Goal: Task Accomplishment & Management: Use online tool/utility

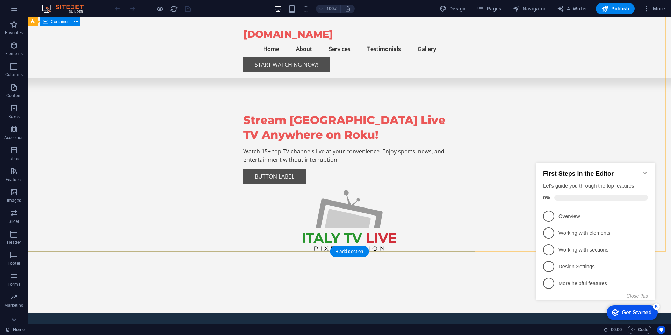
scroll to position [293, 0]
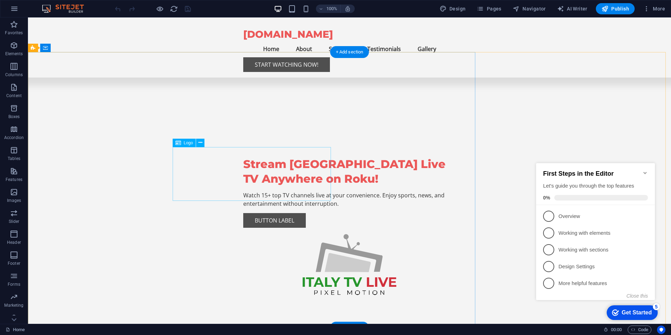
click at [200, 142] on icon at bounding box center [200, 142] width 4 height 7
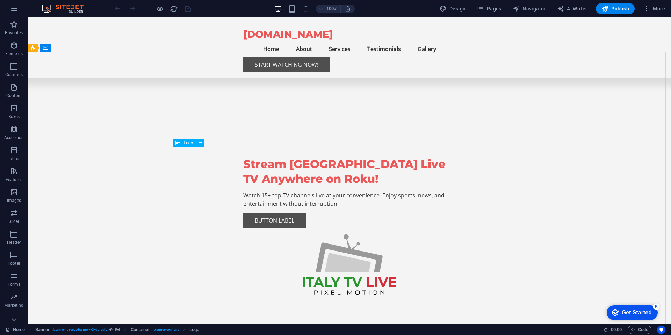
click at [188, 145] on div "Logo" at bounding box center [184, 143] width 23 height 8
click at [200, 141] on icon at bounding box center [200, 142] width 4 height 7
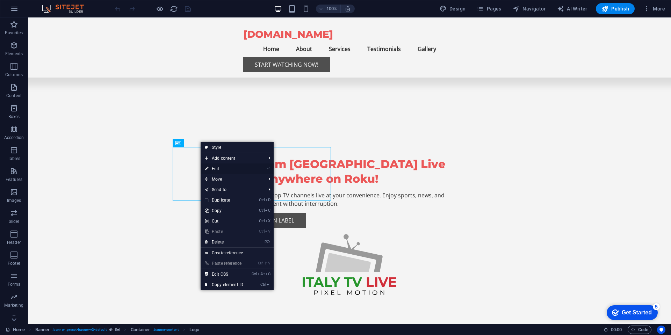
click at [218, 170] on link "⏎ Edit" at bounding box center [223, 168] width 47 height 10
select select "px"
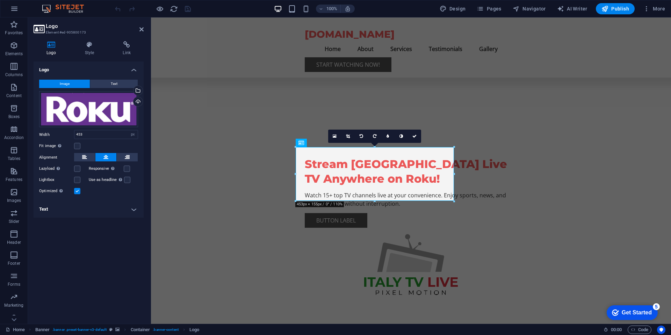
click at [62, 83] on span "Image" at bounding box center [65, 84] width 10 height 8
click at [138, 101] on div "Upload" at bounding box center [137, 102] width 10 height 10
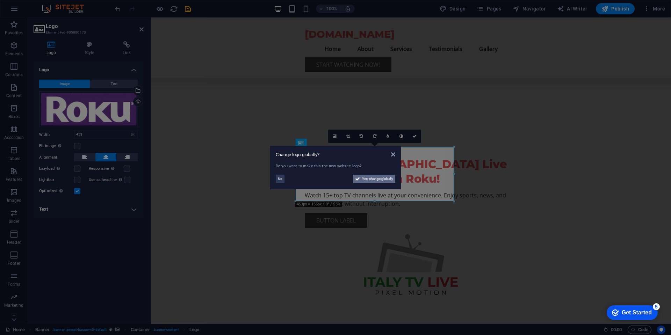
drag, startPoint x: 373, startPoint y: 180, endPoint x: 21, endPoint y: 174, distance: 352.5
click at [373, 180] on span "Yes, change globally" at bounding box center [377, 179] width 31 height 8
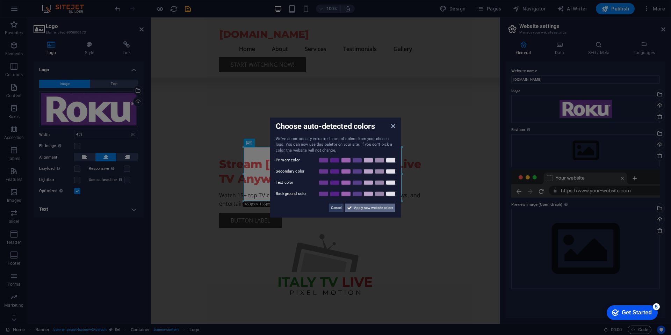
click at [372, 207] on span "Apply new website colors" at bounding box center [373, 208] width 39 height 8
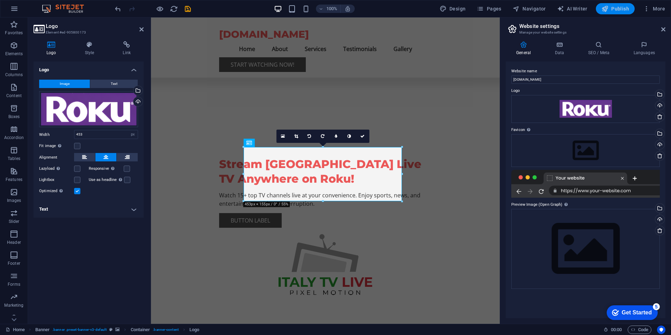
drag, startPoint x: 611, startPoint y: 8, endPoint x: 565, endPoint y: 0, distance: 46.5
click at [611, 8] on span "Publish" at bounding box center [615, 8] width 28 height 7
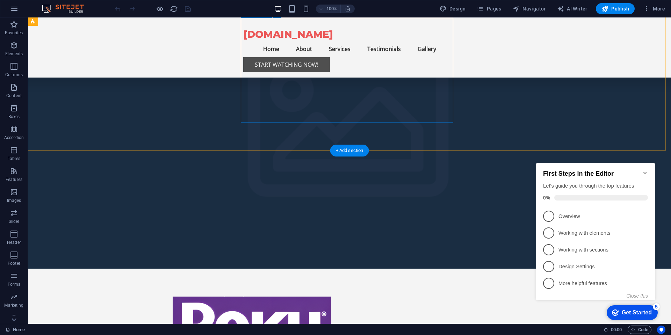
scroll to position [629, 0]
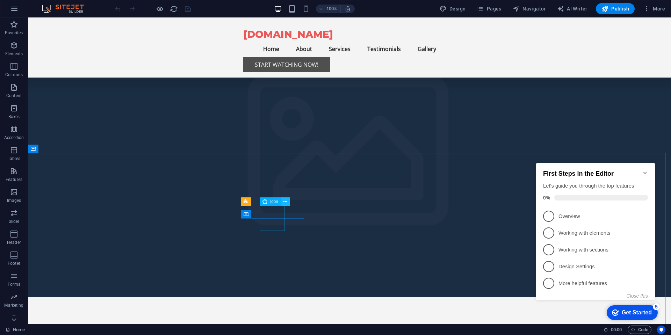
click at [285, 202] on icon at bounding box center [285, 201] width 4 height 7
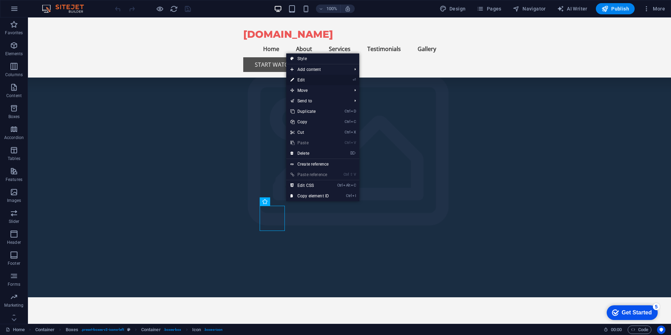
click at [305, 80] on link "⏎ Edit" at bounding box center [309, 80] width 47 height 10
select select "xMidYMid"
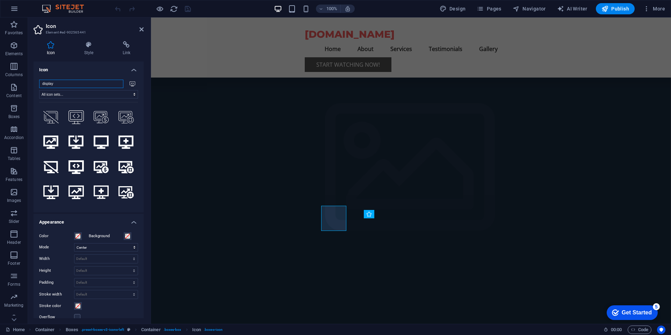
scroll to position [168, 0]
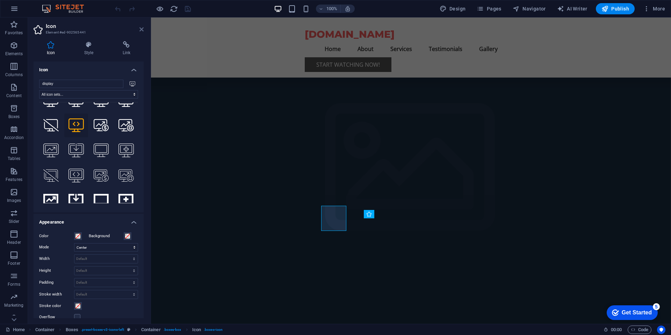
click at [141, 28] on icon at bounding box center [141, 30] width 4 height 6
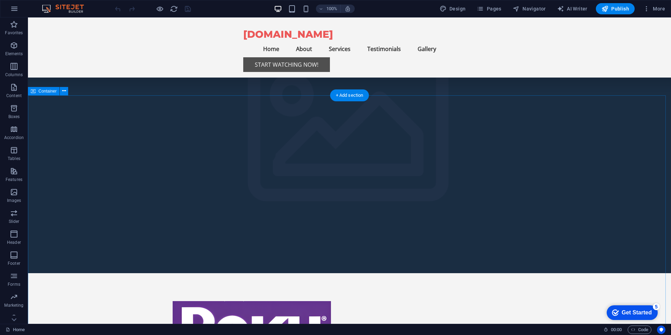
scroll to position [712, 0]
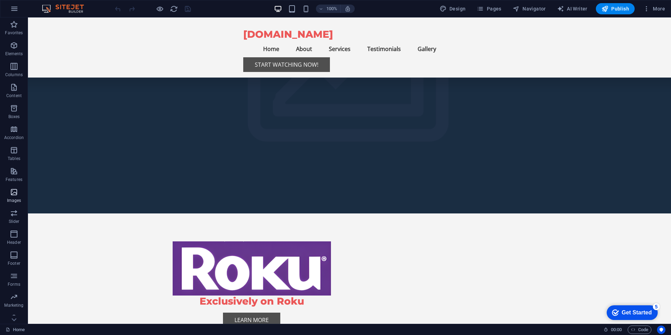
click at [12, 195] on icon "button" at bounding box center [14, 192] width 8 height 8
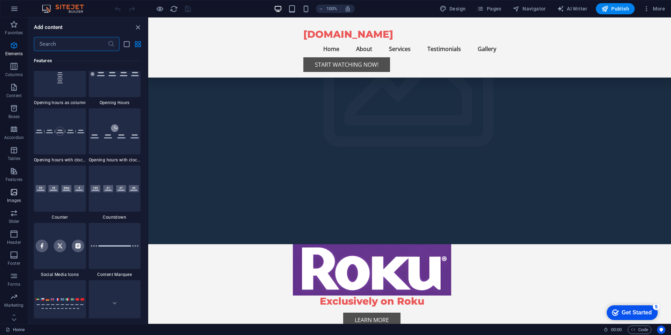
scroll to position [3542, 0]
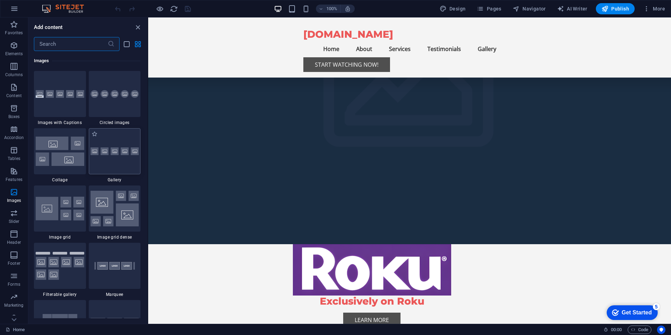
click at [106, 149] on img at bounding box center [114, 151] width 49 height 8
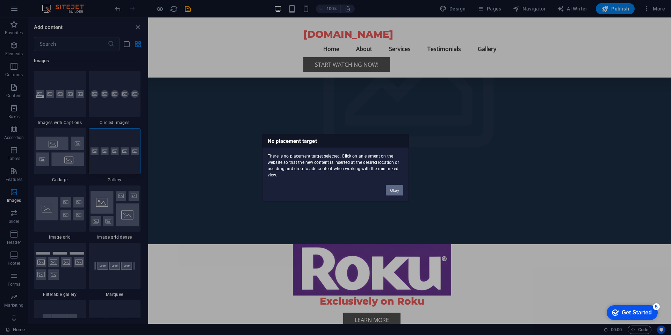
click at [394, 190] on button "Okay" at bounding box center [394, 190] width 17 height 10
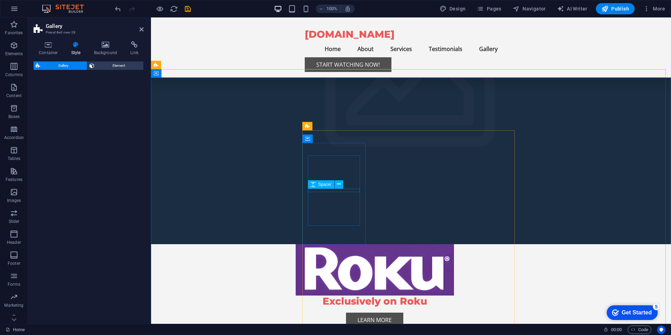
select select "rem"
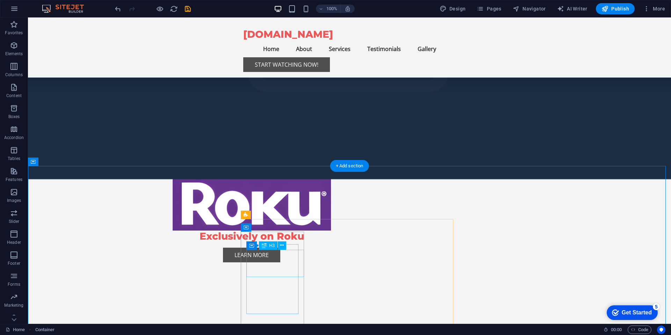
scroll to position [838, 0]
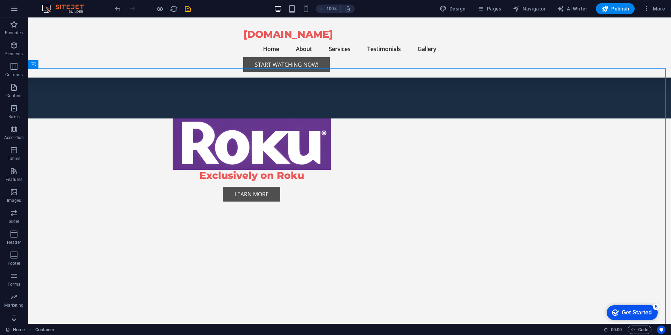
click at [14, 321] on icon at bounding box center [14, 319] width 5 height 3
click at [15, 320] on p "Collections" at bounding box center [13, 318] width 21 height 6
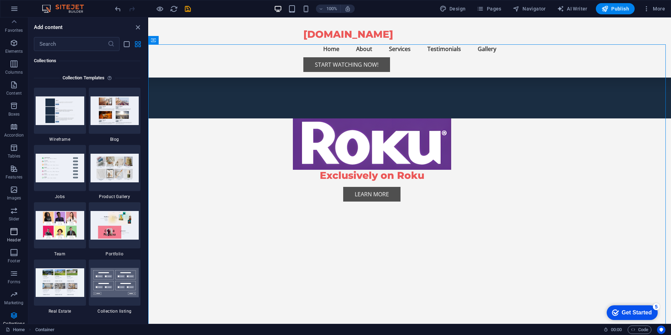
scroll to position [0, 0]
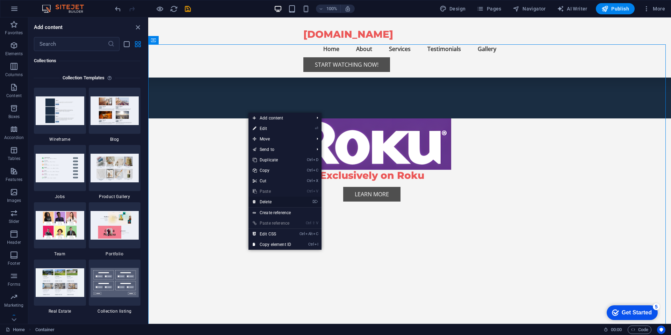
click at [266, 203] on link "⌦ Delete" at bounding box center [271, 202] width 47 height 10
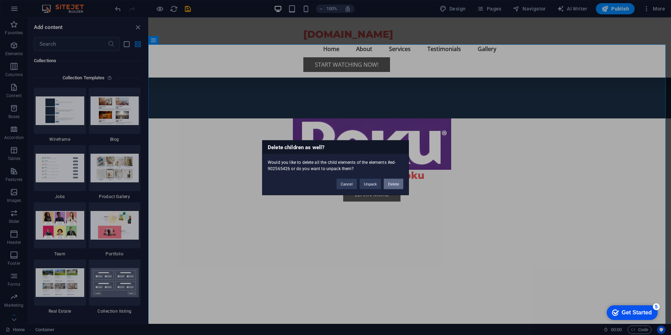
click at [394, 184] on button "Delete" at bounding box center [393, 183] width 20 height 10
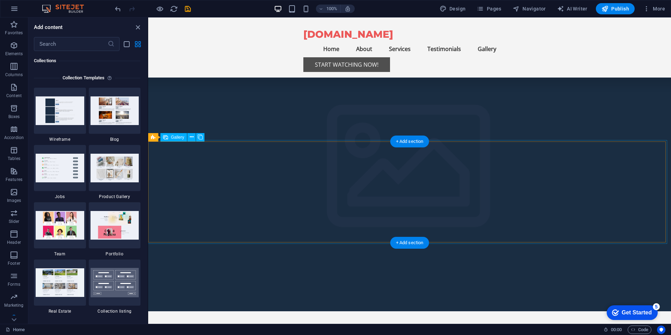
scroll to position [754, 0]
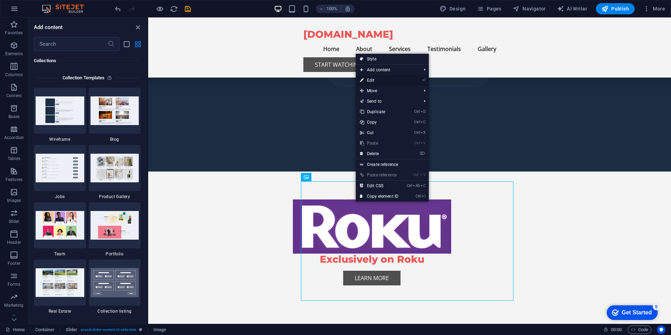
click at [376, 81] on link "⏎ Edit" at bounding box center [379, 80] width 47 height 10
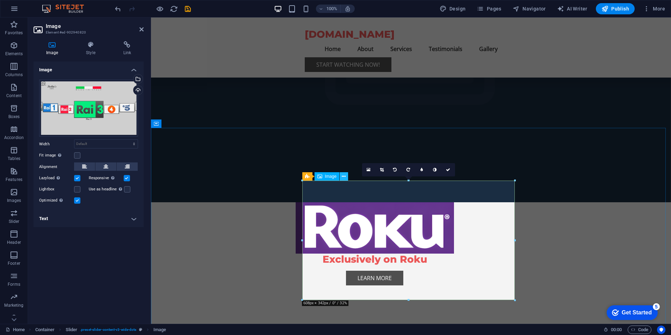
click at [343, 175] on icon at bounding box center [344, 176] width 4 height 7
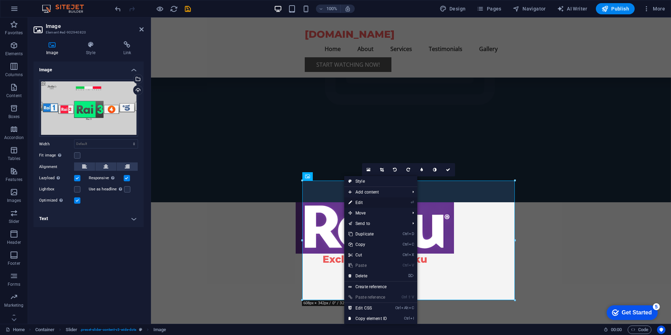
click at [358, 202] on link "⏎ Edit" at bounding box center [367, 202] width 47 height 10
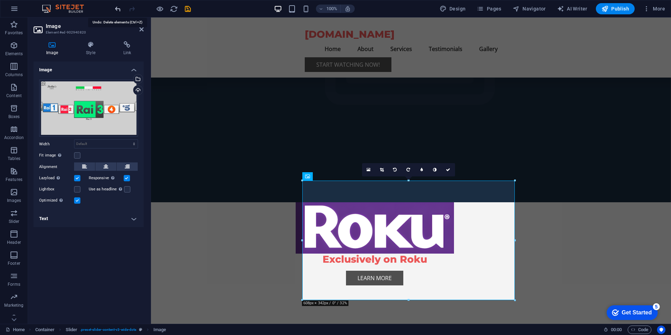
click at [117, 9] on icon "undo" at bounding box center [118, 9] width 8 height 8
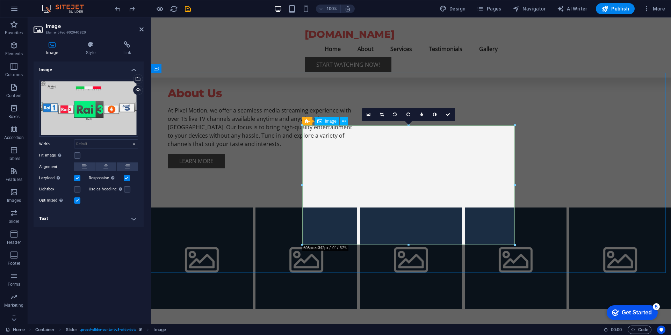
scroll to position [1132, 0]
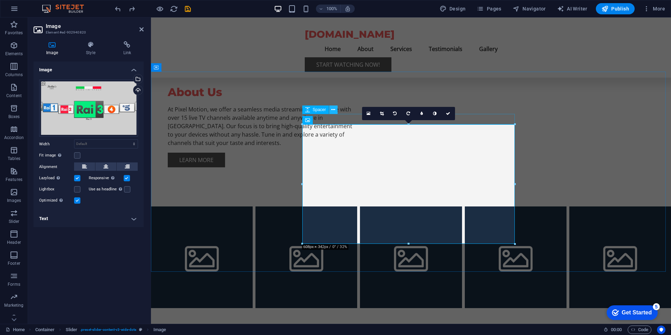
click at [334, 109] on icon at bounding box center [333, 109] width 4 height 7
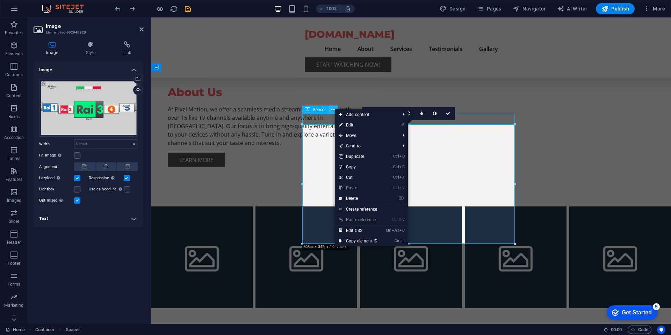
scroll to position [1156, 0]
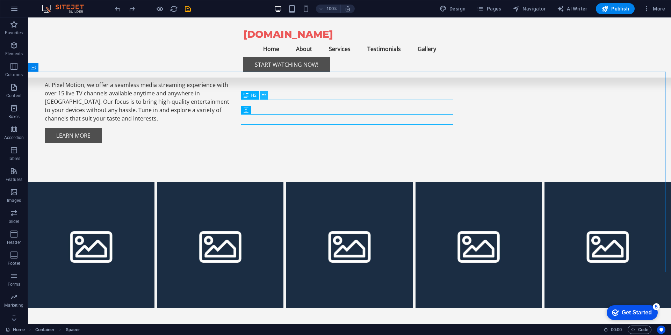
click at [264, 94] on icon at bounding box center [264, 95] width 4 height 7
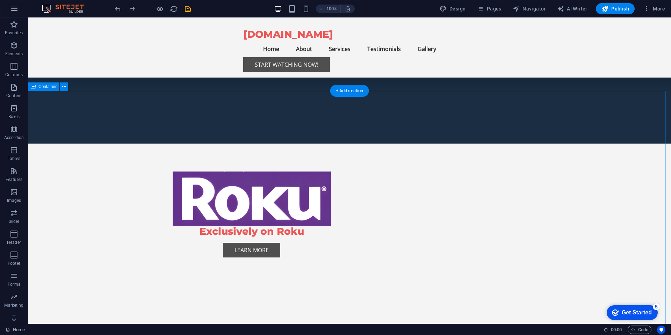
scroll to position [779, 0]
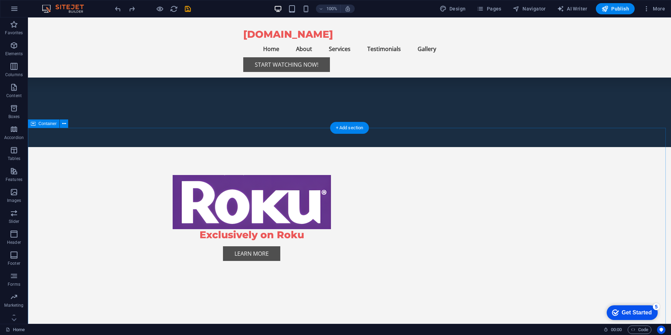
click at [64, 124] on icon at bounding box center [64, 123] width 4 height 7
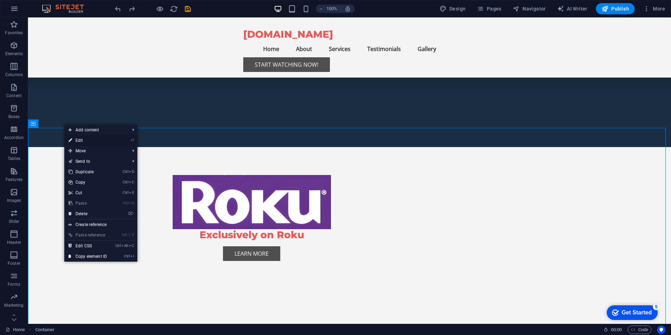
click at [82, 140] on link "⏎ Edit" at bounding box center [87, 140] width 47 height 10
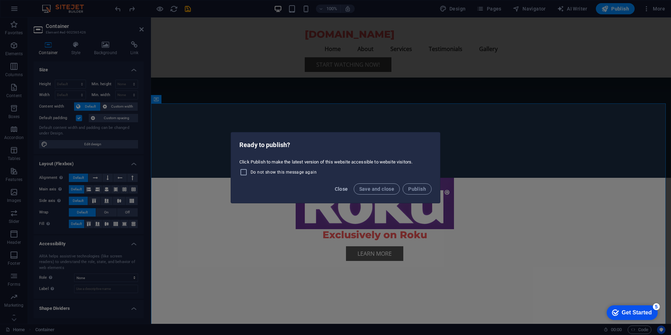
click at [343, 188] on span "Close" at bounding box center [341, 189] width 13 height 6
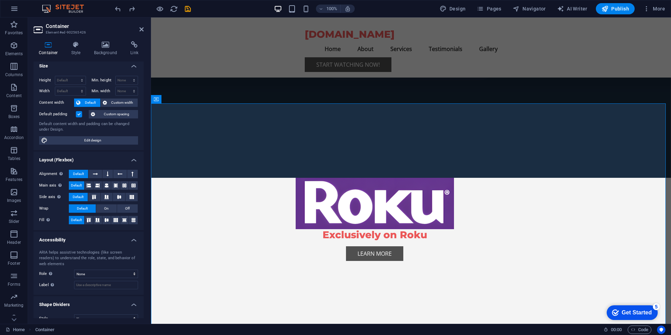
scroll to position [0, 0]
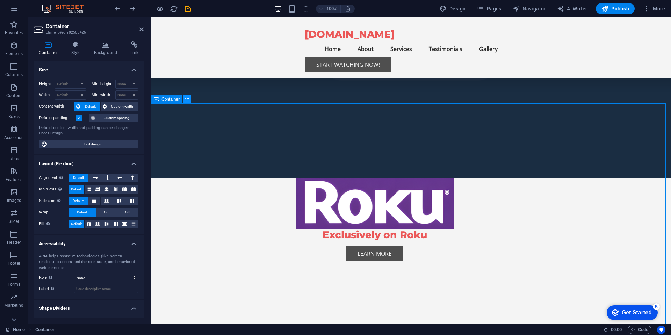
click at [188, 99] on icon at bounding box center [187, 98] width 4 height 7
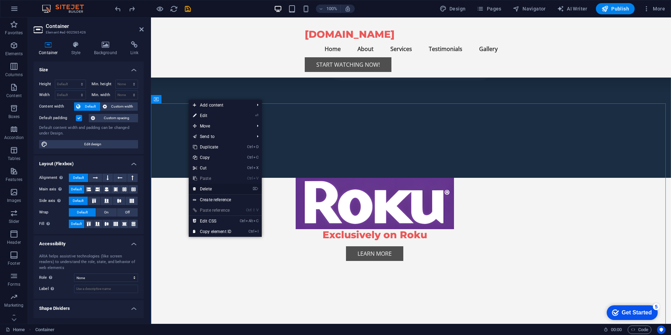
click at [204, 189] on link "⌦ Delete" at bounding box center [212, 189] width 47 height 10
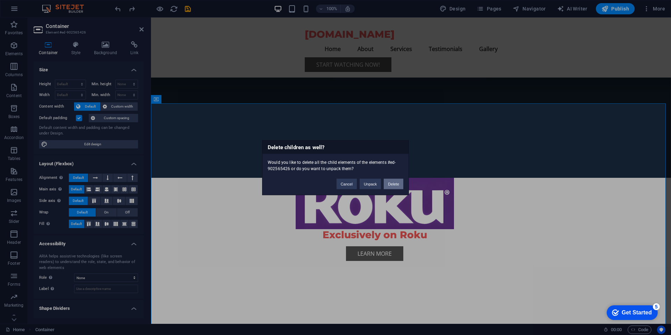
click at [385, 184] on button "Delete" at bounding box center [393, 183] width 20 height 10
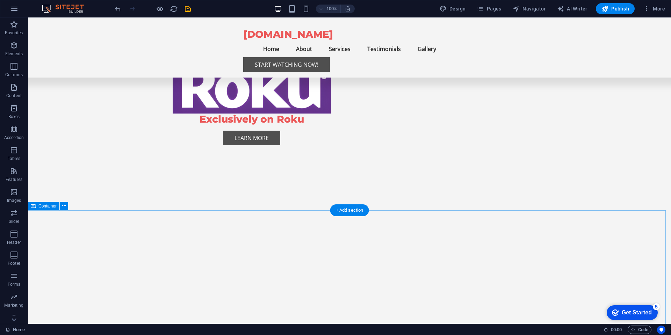
scroll to position [821, 0]
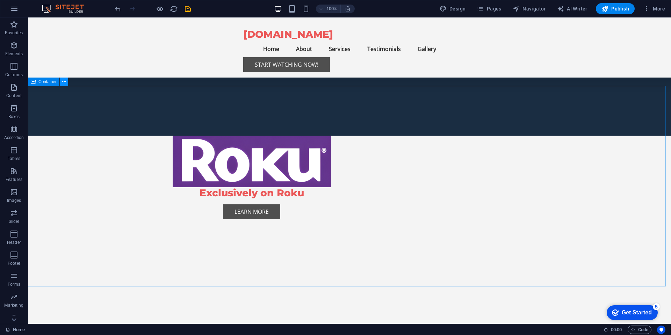
click at [66, 81] on icon at bounding box center [64, 81] width 4 height 7
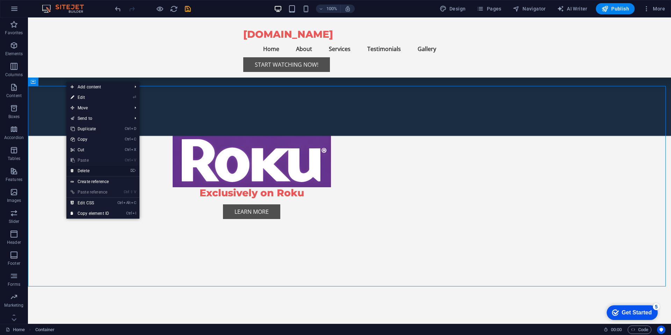
click at [84, 171] on link "⌦ Delete" at bounding box center [89, 171] width 47 height 10
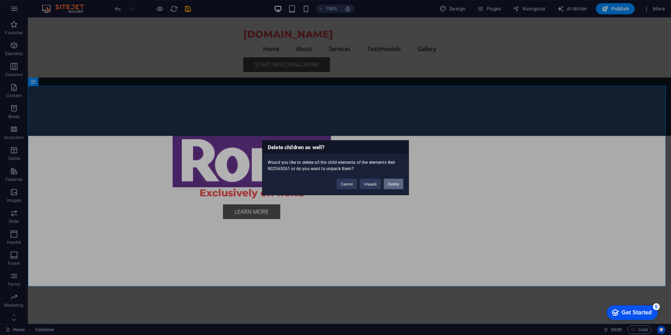
drag, startPoint x: 393, startPoint y: 182, endPoint x: 530, endPoint y: 187, distance: 137.0
click at [393, 182] on button "Delete" at bounding box center [393, 183] width 20 height 10
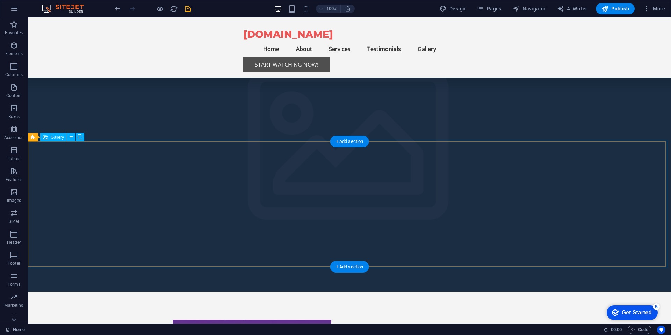
scroll to position [653, 0]
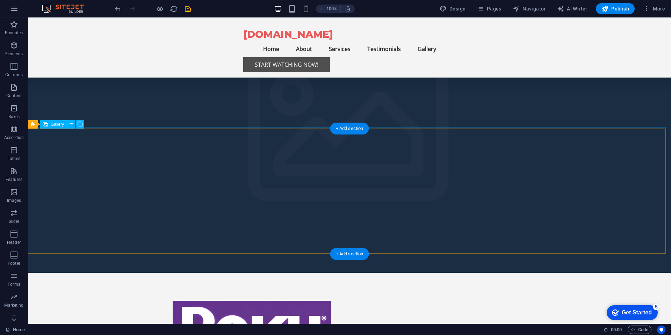
click at [72, 124] on icon at bounding box center [72, 123] width 4 height 7
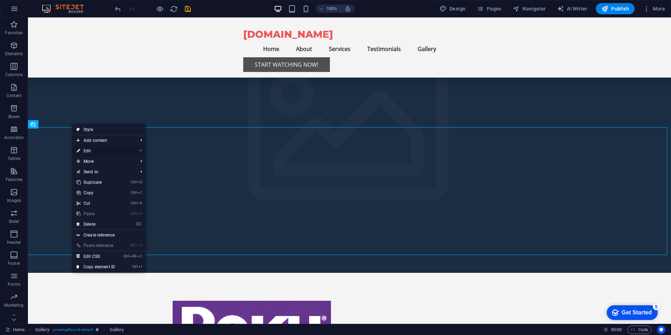
click at [87, 150] on link "⏎ Edit" at bounding box center [95, 151] width 47 height 10
select select "4"
select select "px"
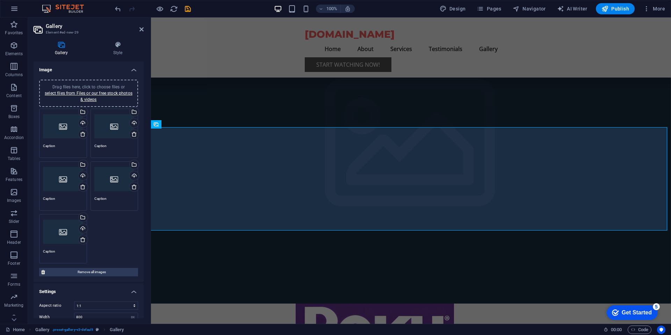
click at [58, 126] on div "Drag files here, click to choose files or select files from Files or our free s…" at bounding box center [63, 126] width 40 height 28
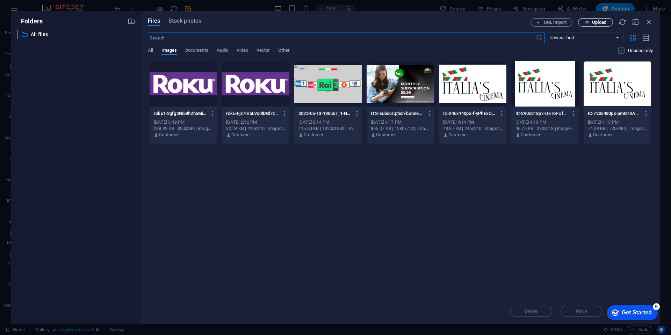
click at [595, 23] on span "Upload" at bounding box center [599, 22] width 14 height 4
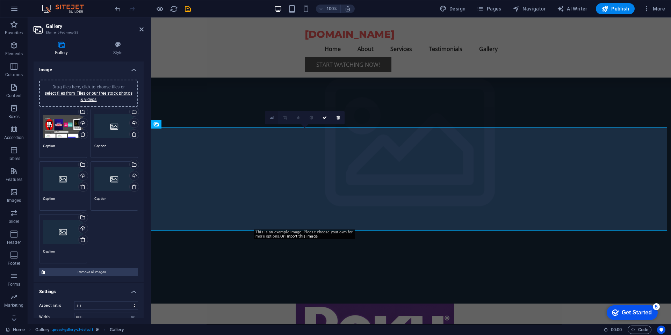
click at [271, 117] on icon at bounding box center [272, 117] width 4 height 5
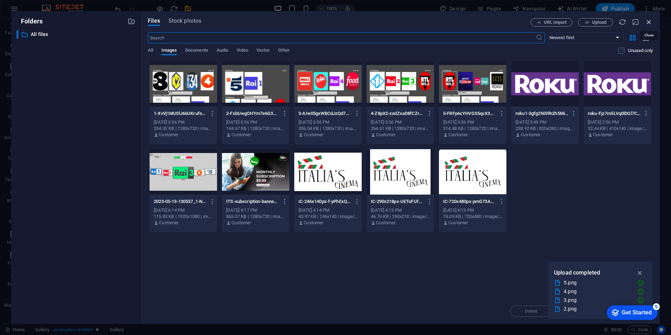
click at [649, 20] on icon "button" at bounding box center [649, 22] width 8 height 8
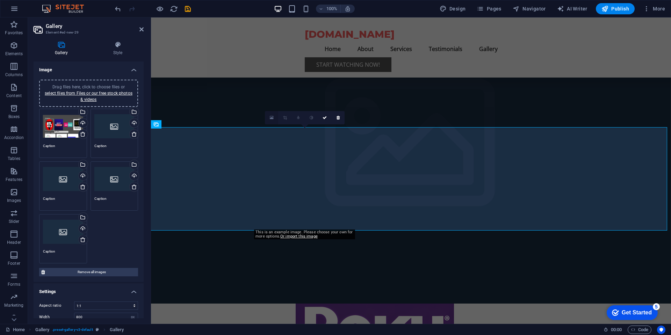
click at [272, 118] on icon at bounding box center [272, 117] width 4 height 5
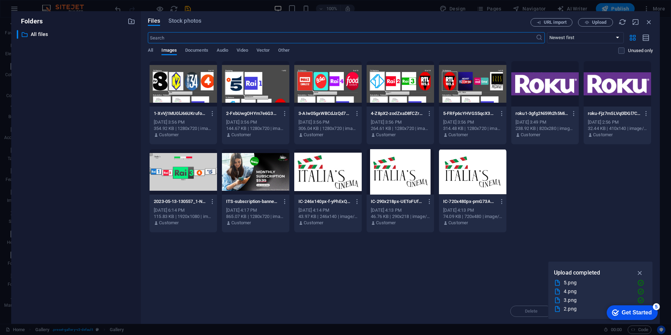
click at [177, 84] on div at bounding box center [182, 83] width 67 height 45
click at [174, 84] on div "1" at bounding box center [182, 83] width 67 height 45
click at [174, 84] on div at bounding box center [182, 83] width 67 height 45
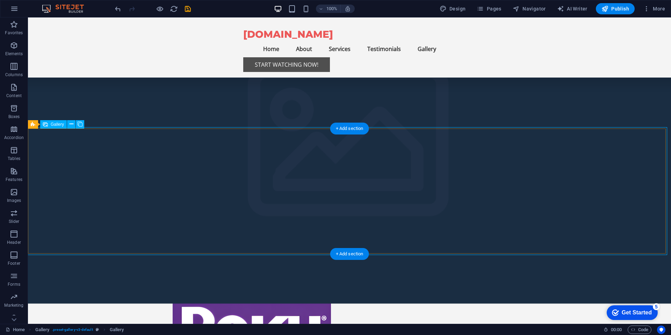
click at [72, 123] on icon at bounding box center [72, 123] width 4 height 7
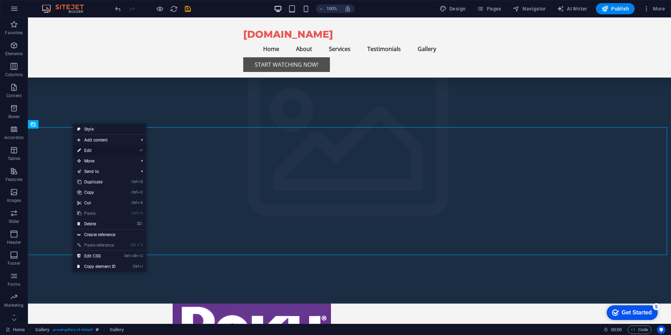
click at [93, 149] on link "⏎ Edit" at bounding box center [96, 150] width 47 height 10
select select "4"
select select "px"
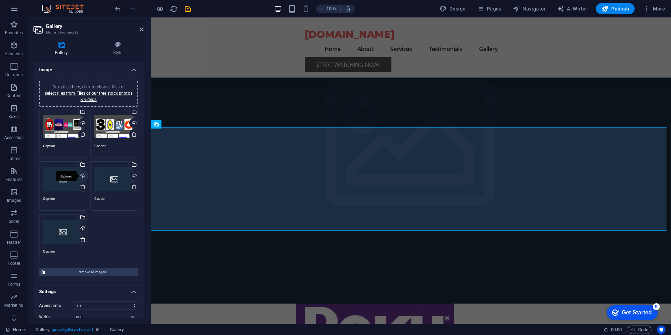
click at [81, 175] on div "Upload" at bounding box center [82, 176] width 10 height 10
click at [81, 187] on icon at bounding box center [83, 187] width 6 height 6
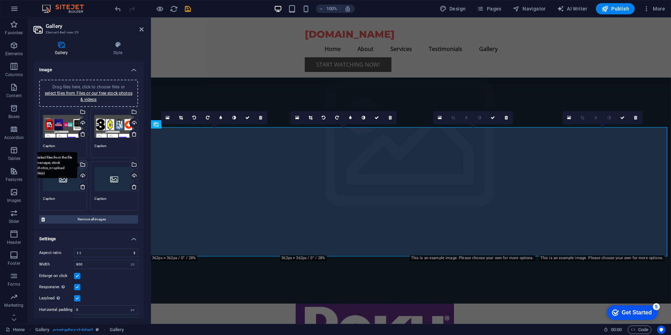
click at [82, 165] on div "Select files from the file manager, stock photos, or upload file(s)" at bounding box center [82, 165] width 10 height 10
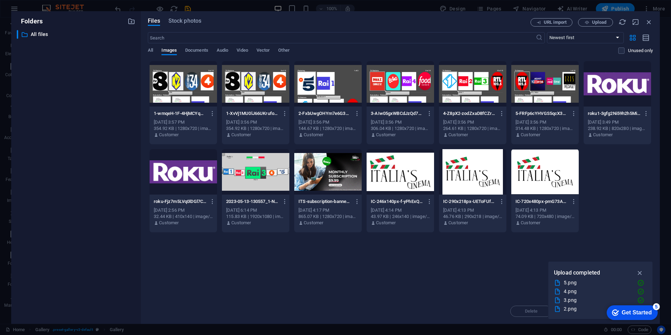
click at [331, 86] on div at bounding box center [327, 83] width 67 height 45
drag, startPoint x: 643, startPoint y: 272, endPoint x: 636, endPoint y: 274, distance: 6.6
click at [642, 272] on icon "button" at bounding box center [640, 273] width 8 height 8
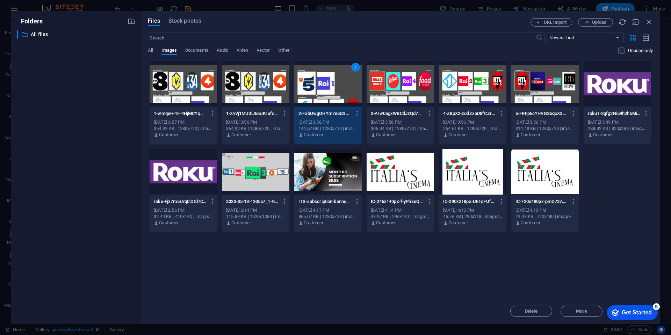
click at [591, 252] on div "Drop files here to upload them instantly 1-wmqeH-1F-4HjMCYqNwFO2g.png 1-wmqeH-1…" at bounding box center [400, 180] width 505 height 238
drag, startPoint x: 652, startPoint y: 308, endPoint x: 711, endPoint y: 456, distance: 159.1
click at [648, 309] on div "checkmark Get Started 5" at bounding box center [632, 312] width 40 height 7
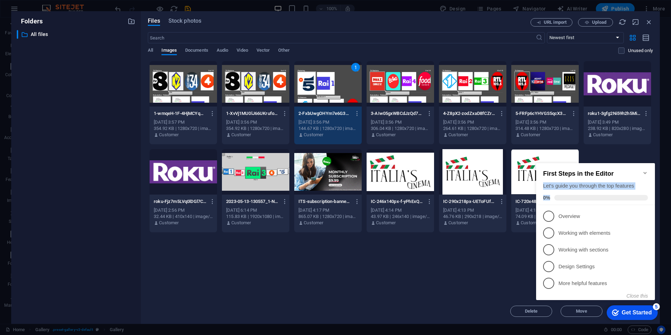
click at [645, 170] on div "First Steps in the Editor Let's guide you through the top features 0%" at bounding box center [595, 184] width 119 height 42
click at [645, 170] on icon "Minimize checklist" at bounding box center [645, 173] width 6 height 6
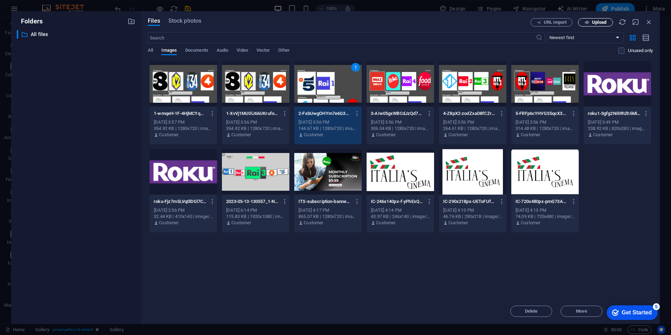
click at [599, 22] on span "Upload" at bounding box center [599, 22] width 14 height 4
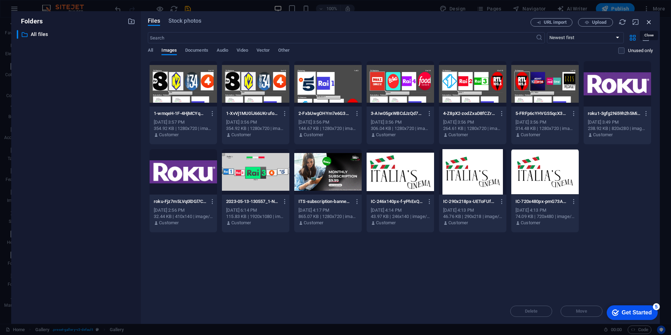
drag, startPoint x: 649, startPoint y: 21, endPoint x: 444, endPoint y: 22, distance: 205.0
click at [649, 21] on icon "button" at bounding box center [649, 22] width 8 height 8
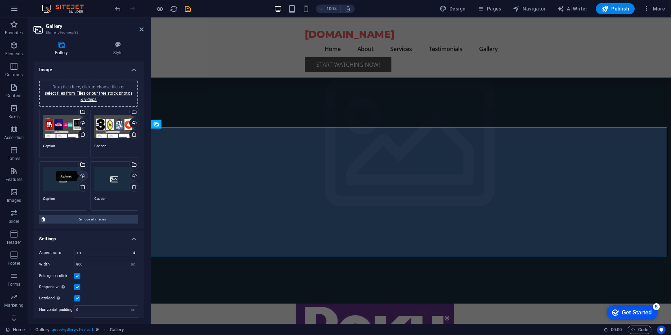
click at [81, 176] on div "Upload" at bounding box center [82, 176] width 10 height 10
click at [132, 176] on div "Upload" at bounding box center [133, 176] width 10 height 10
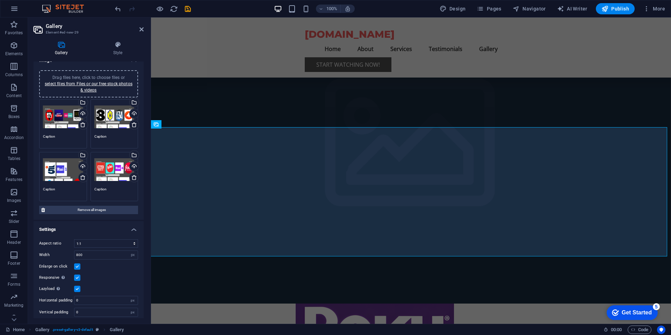
scroll to position [14, 0]
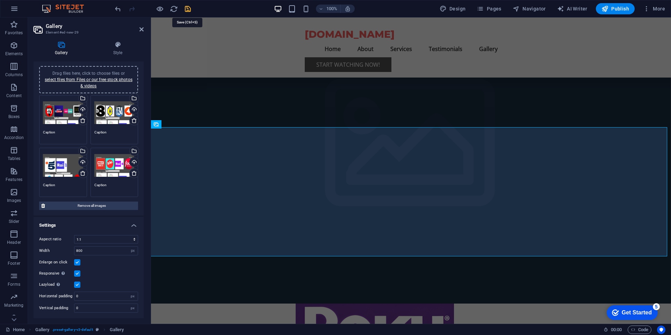
click at [186, 7] on icon "save" at bounding box center [188, 9] width 8 height 8
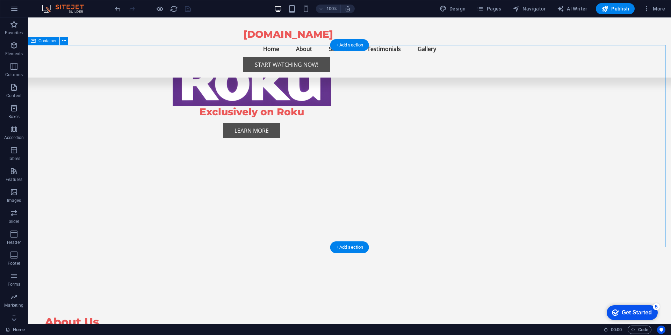
scroll to position [988, 0]
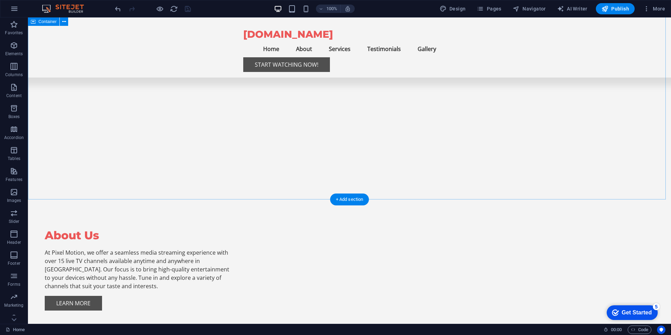
click at [615, 7] on span "Publish" at bounding box center [615, 8] width 28 height 7
